Goal: Information Seeking & Learning: Learn about a topic

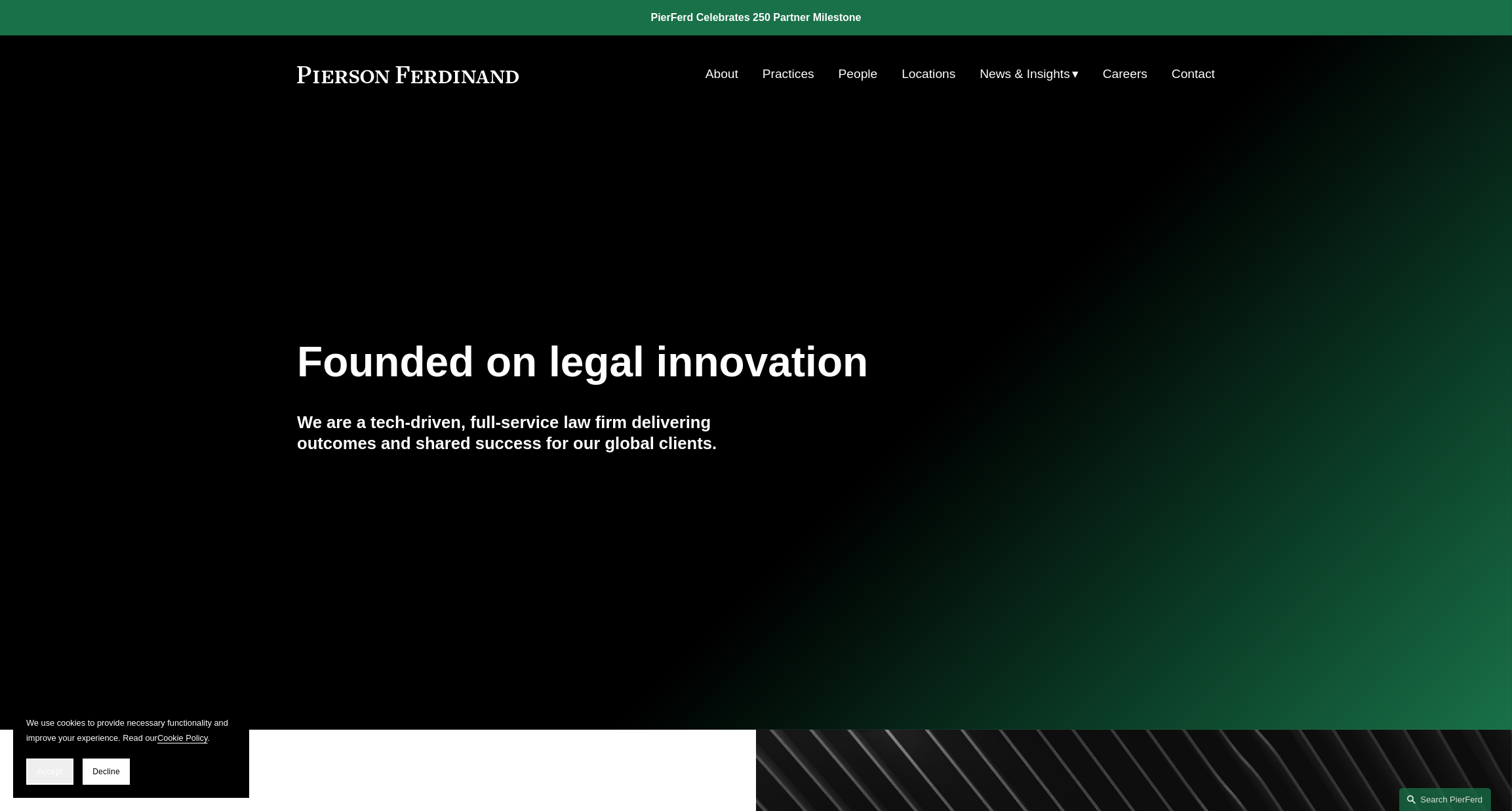
click at [49, 769] on span "Accept" at bounding box center [49, 771] width 25 height 9
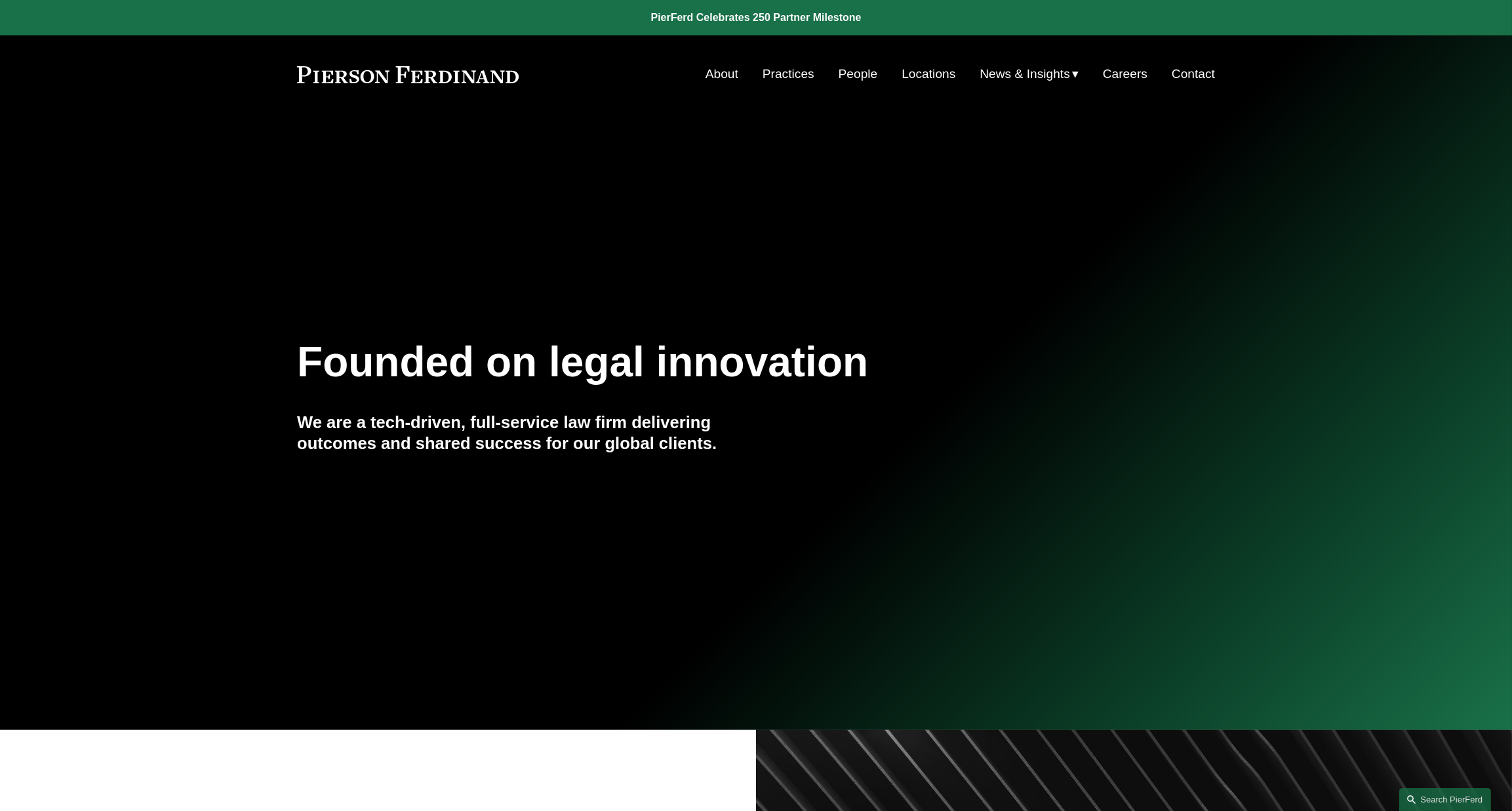
click at [844, 74] on link "People" at bounding box center [858, 73] width 40 height 25
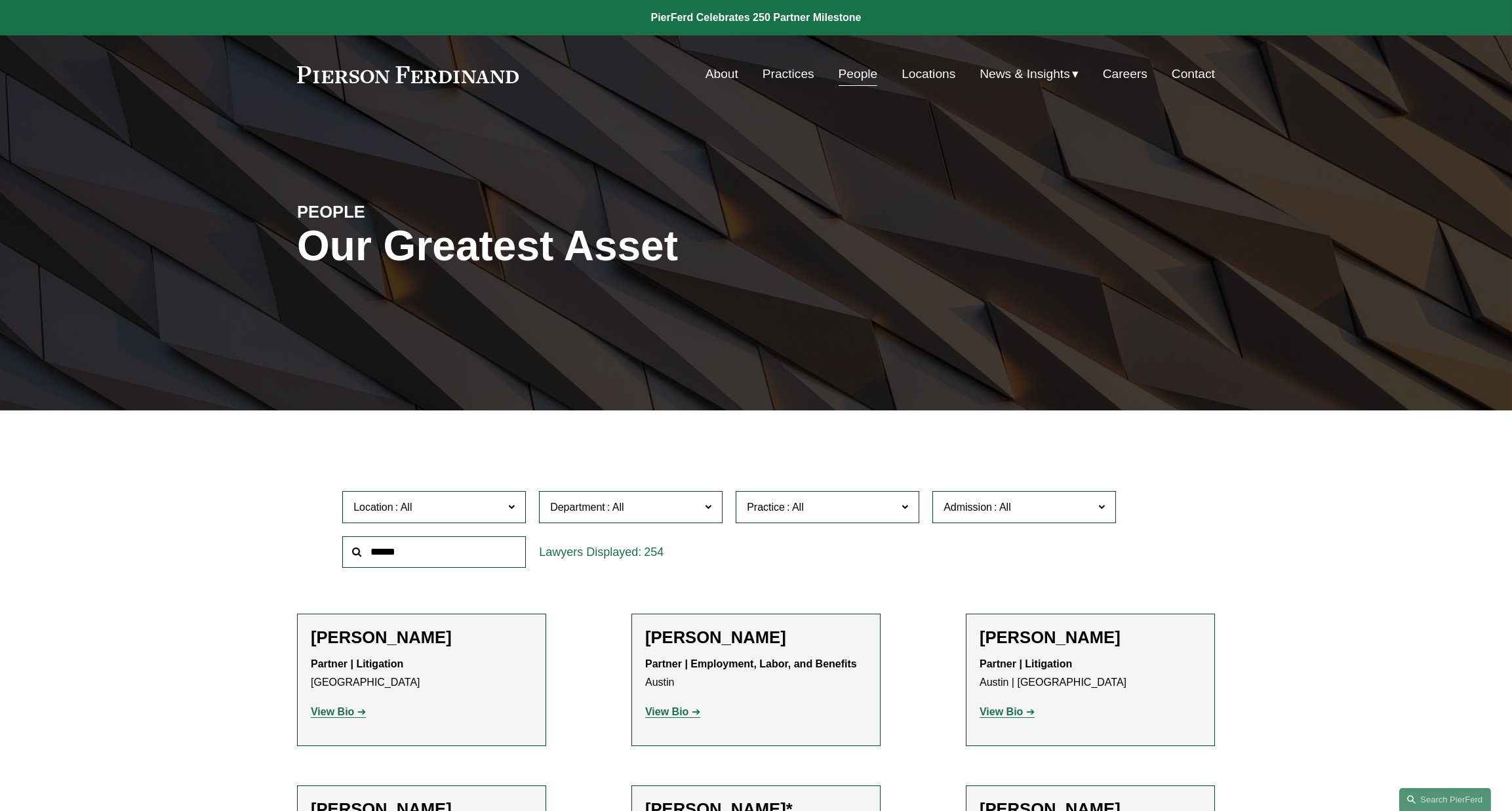
click at [514, 507] on span at bounding box center [511, 507] width 6 height 17
click at [0, 0] on link "Denver" at bounding box center [0, 0] width 0 height 0
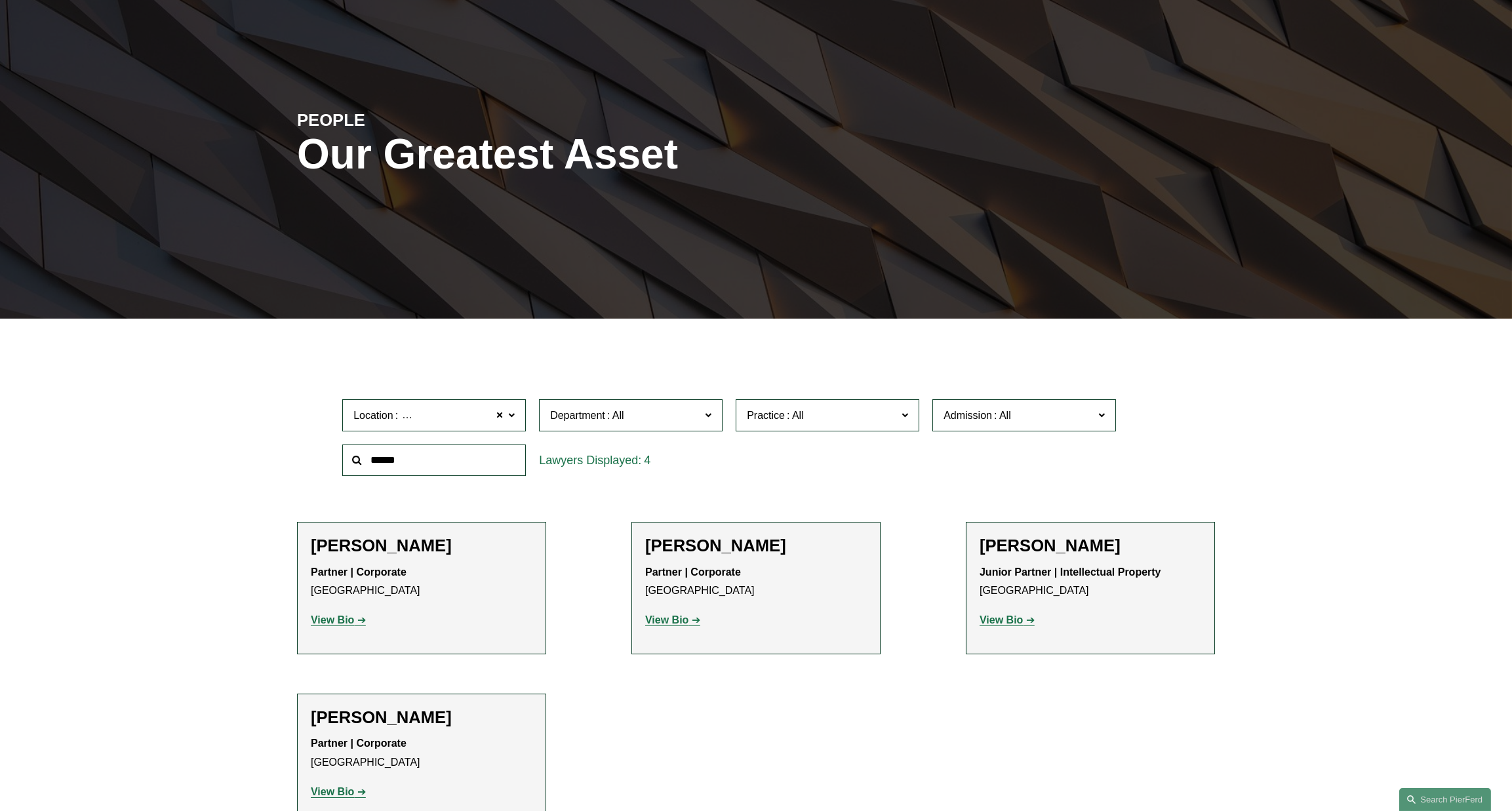
scroll to position [119, 0]
